Goal: Check status

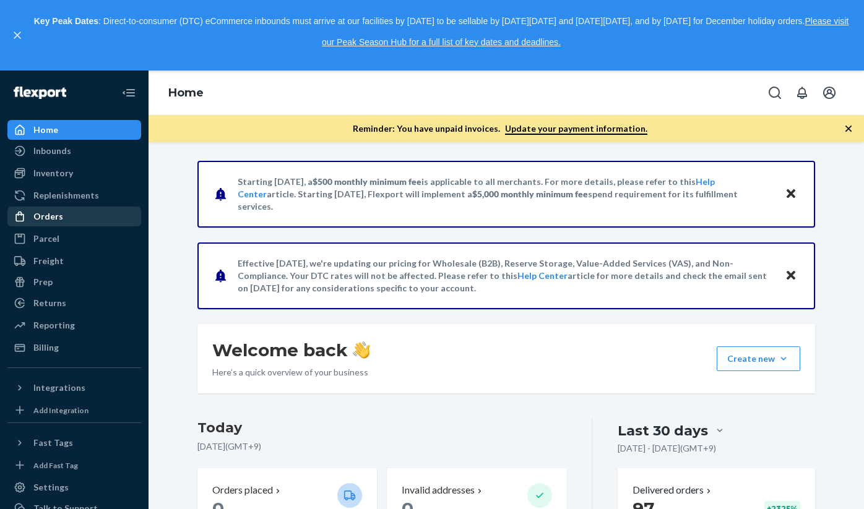
click at [54, 223] on div "Orders" at bounding box center [74, 216] width 131 height 17
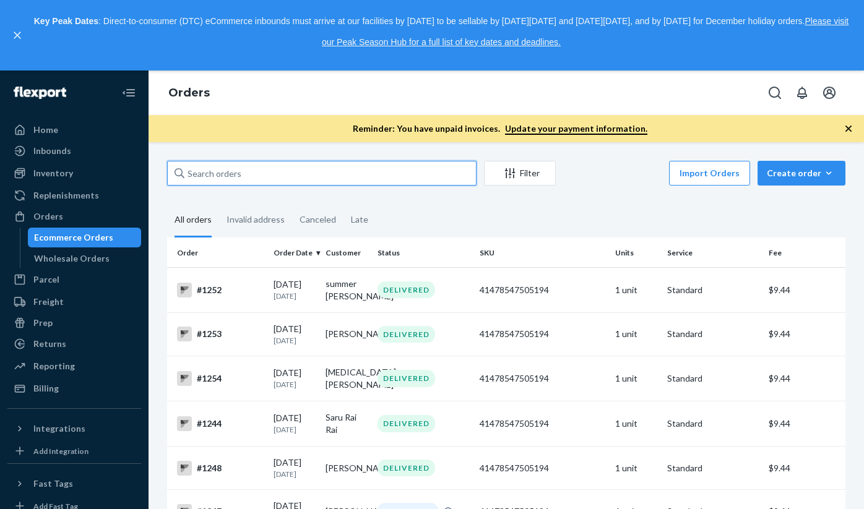
click at [204, 172] on input "text" at bounding box center [321, 173] width 309 height 25
paste input "summer [PERSON_NAME]"
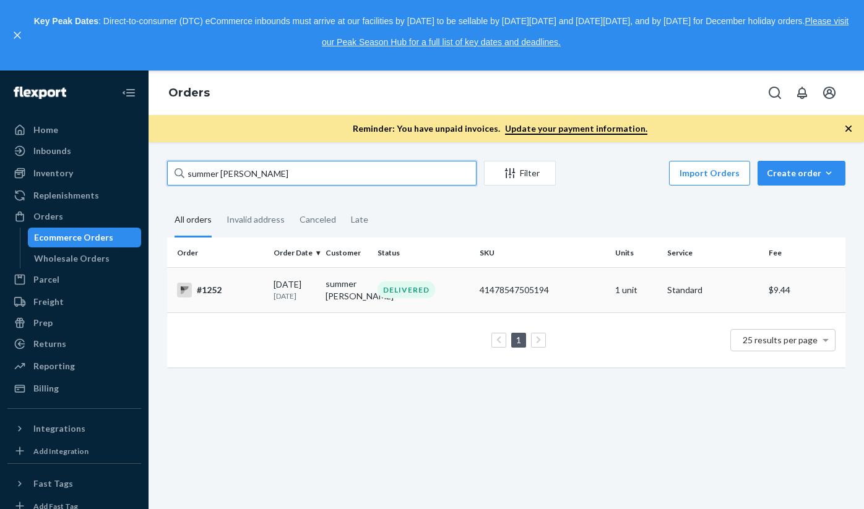
type input "summer [PERSON_NAME]"
click at [204, 289] on div "#1252" at bounding box center [220, 290] width 87 height 15
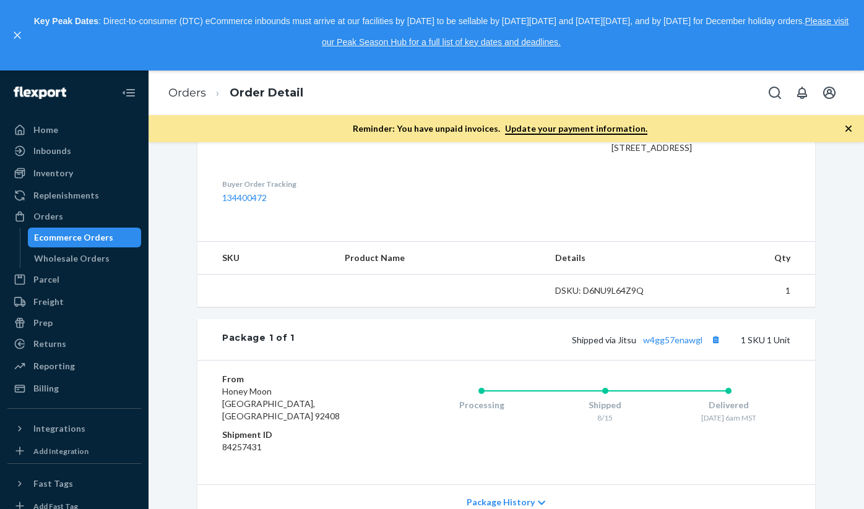
scroll to position [356, 0]
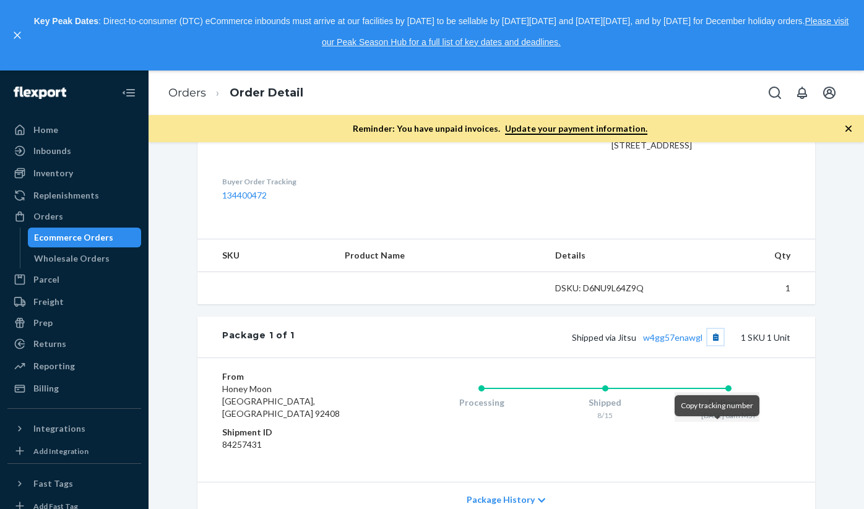
click at [712, 345] on button "Copy tracking number" at bounding box center [715, 337] width 16 height 16
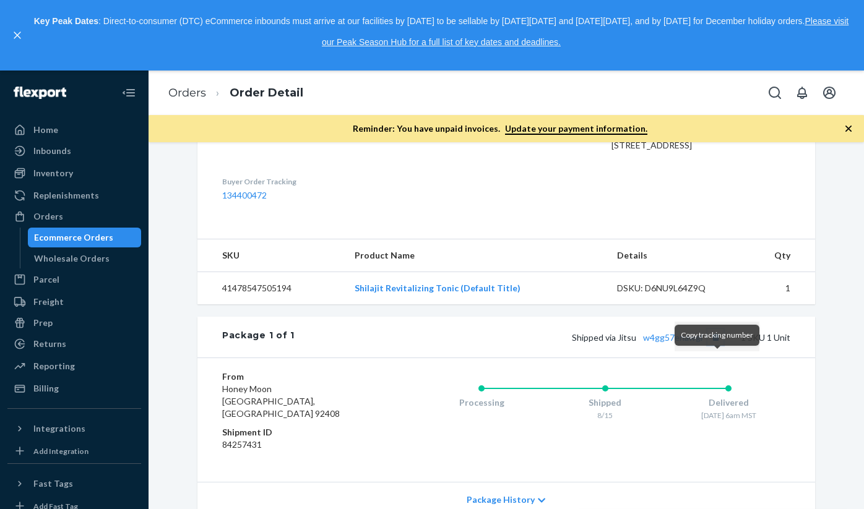
click at [718, 345] on button "Copy tracking number" at bounding box center [715, 337] width 16 height 16
